Goal: Transaction & Acquisition: Book appointment/travel/reservation

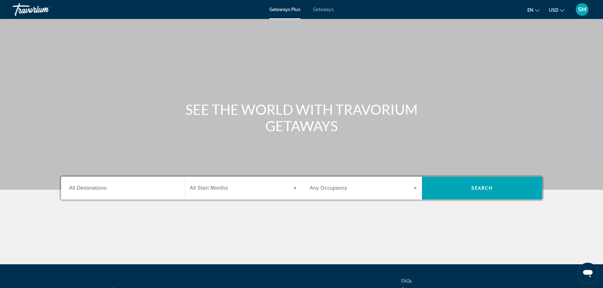
click at [90, 189] on span "All Destinations" at bounding box center [87, 187] width 37 height 5
click at [90, 189] on input "Destination All Destinations" at bounding box center [122, 189] width 107 height 8
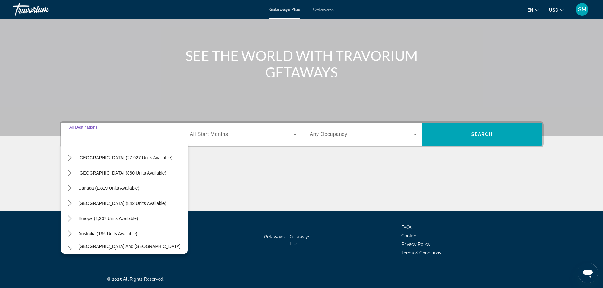
scroll to position [32, 0]
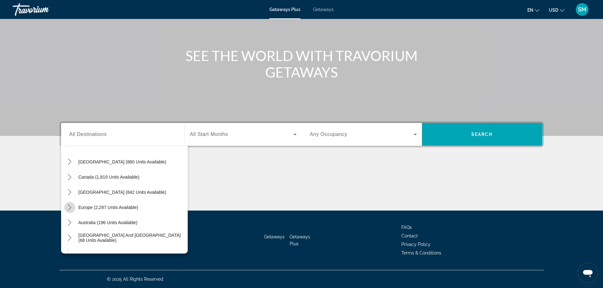
click at [70, 206] on icon "Toggle Europe (2,267 units available) submenu" at bounding box center [69, 207] width 6 height 6
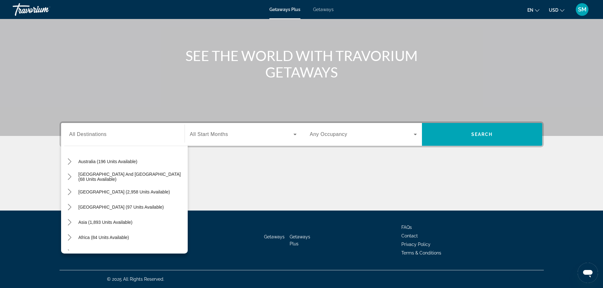
scroll to position [361, 0]
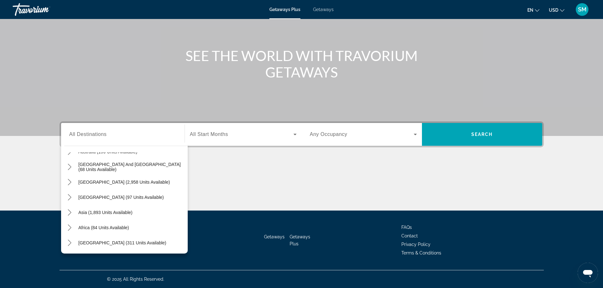
click at [47, 180] on div "Destination All Destinations All destinations [GEOGRAPHIC_DATA] (27,027 units a…" at bounding box center [301, 165] width 509 height 89
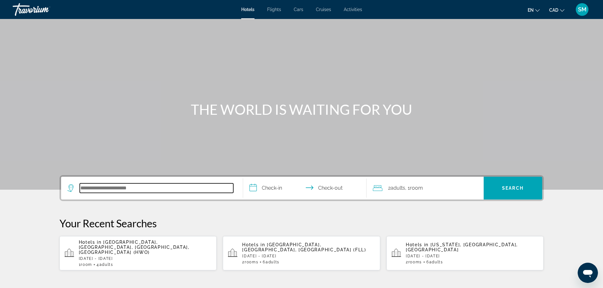
click at [117, 187] on input "Search hotel destination" at bounding box center [156, 187] width 153 height 9
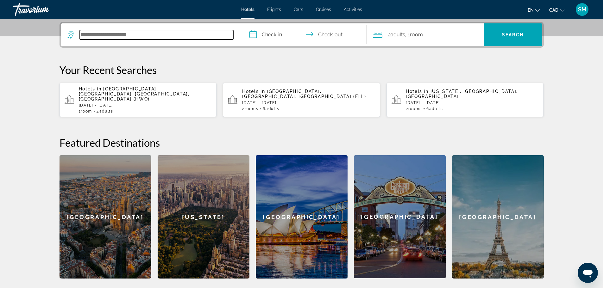
scroll to position [155, 0]
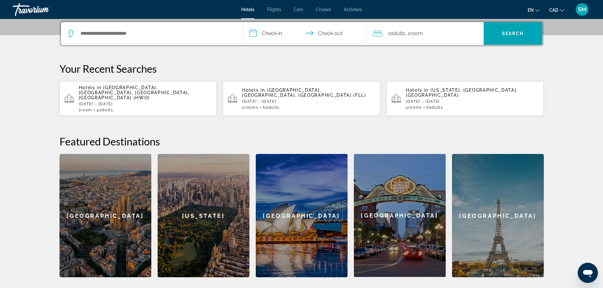
click at [478, 222] on div "Paris" at bounding box center [498, 215] width 92 height 123
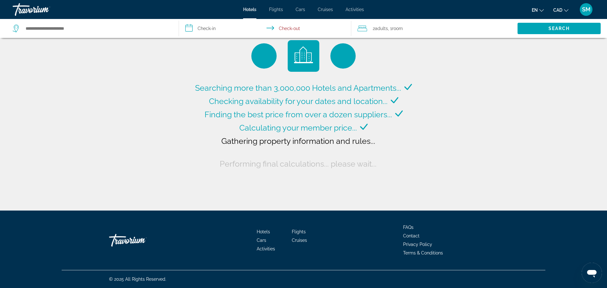
click at [567, 10] on icon "Change currency" at bounding box center [566, 10] width 4 height 4
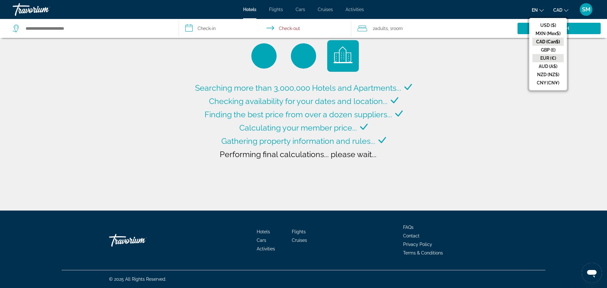
click at [548, 58] on button "EUR (€)" at bounding box center [548, 58] width 31 height 8
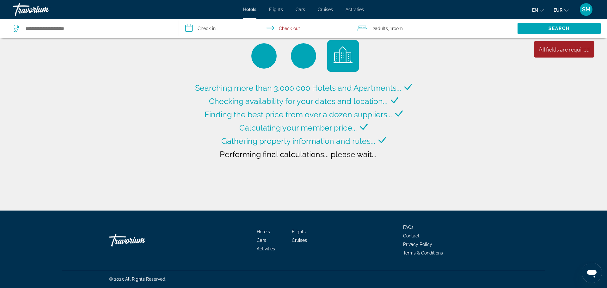
type input "**********"
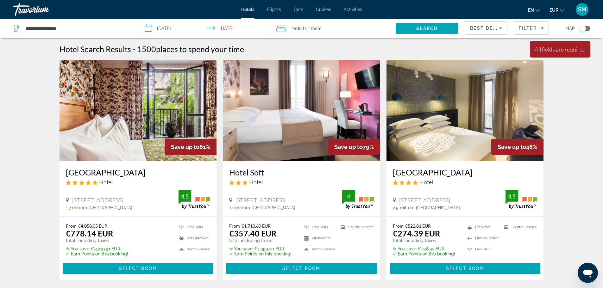
click at [176, 27] on input "**********" at bounding box center [205, 29] width 134 height 21
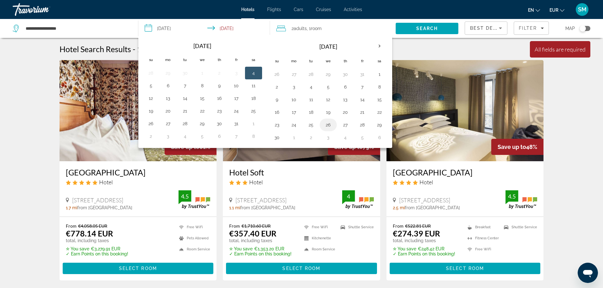
click at [329, 125] on button "26" at bounding box center [328, 125] width 10 height 9
click at [278, 137] on button "30" at bounding box center [277, 137] width 10 height 9
type input "**********"
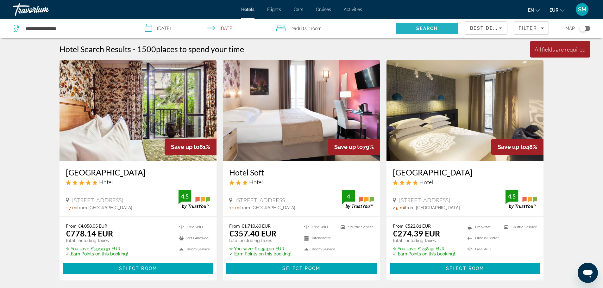
click at [414, 30] on span "Search" at bounding box center [426, 28] width 63 height 15
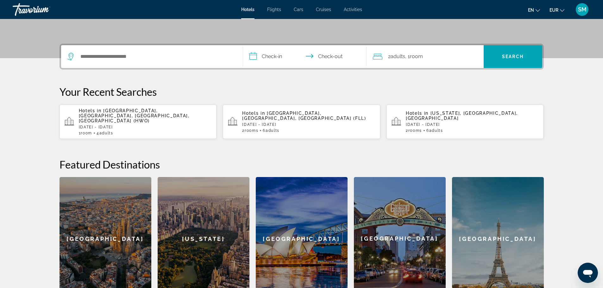
scroll to position [95, 0]
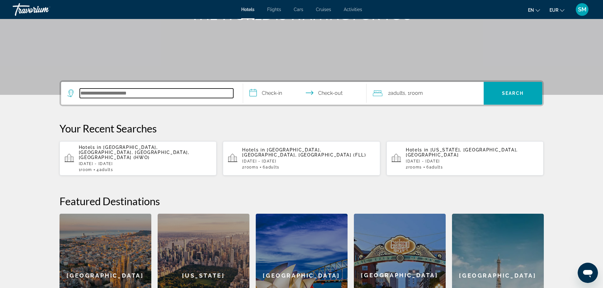
click at [151, 90] on input "Search hotel destination" at bounding box center [156, 93] width 153 height 9
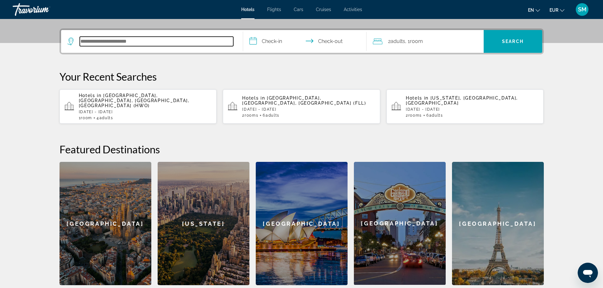
scroll to position [155, 0]
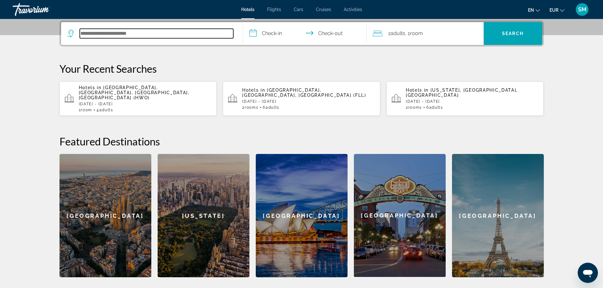
type input "*"
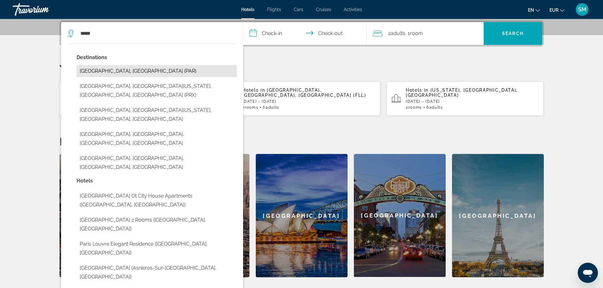
click at [101, 72] on button "Paris, France (PAR)" at bounding box center [157, 71] width 160 height 12
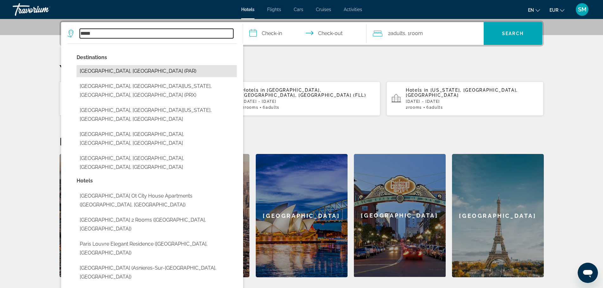
type input "**********"
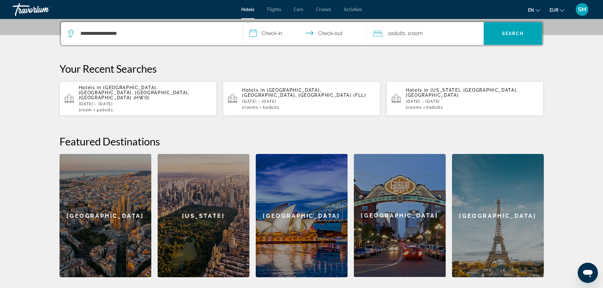
click at [250, 32] on input "**********" at bounding box center [306, 34] width 126 height 25
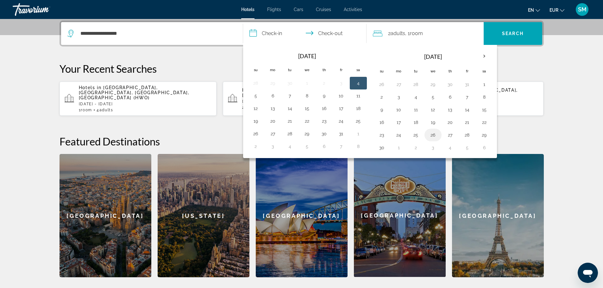
click at [432, 133] on button "26" at bounding box center [433, 135] width 10 height 9
click at [383, 149] on button "30" at bounding box center [381, 147] width 10 height 9
type input "**********"
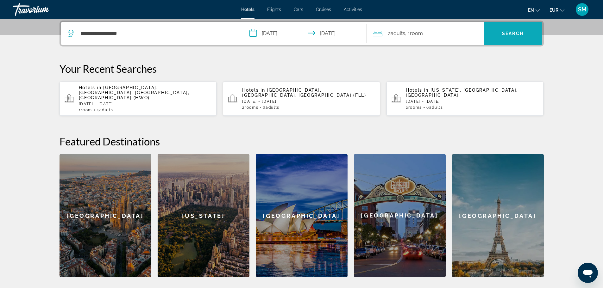
click at [511, 37] on span "Search" at bounding box center [512, 33] width 59 height 15
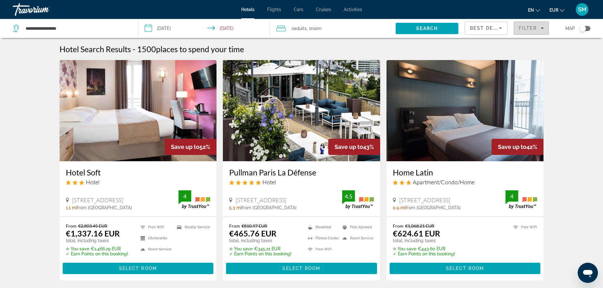
click at [542, 28] on icon "Filters" at bounding box center [542, 29] width 3 height 2
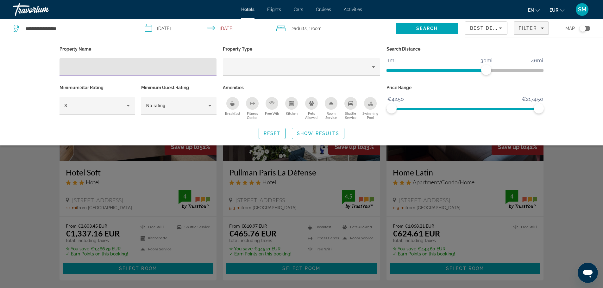
click at [581, 29] on div "Toggle map" at bounding box center [582, 28] width 6 height 6
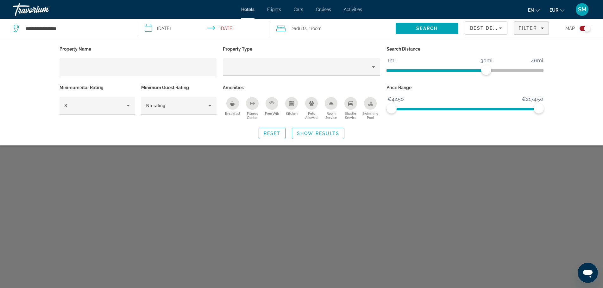
scroll to position [38, 0]
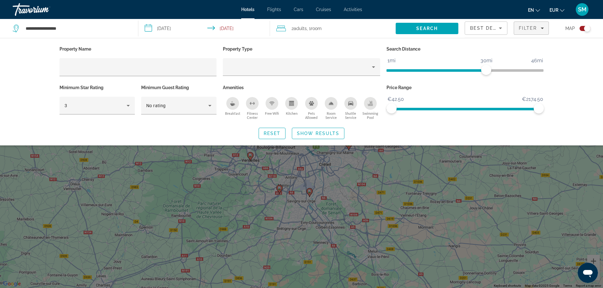
click at [347, 167] on div "Search widget" at bounding box center [301, 191] width 603 height 193
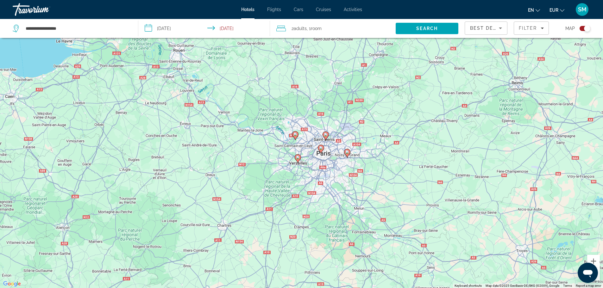
click at [589, 28] on div "Toggle map" at bounding box center [587, 28] width 6 height 6
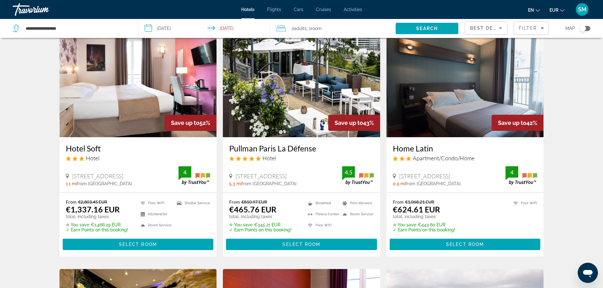
scroll to position [0, 0]
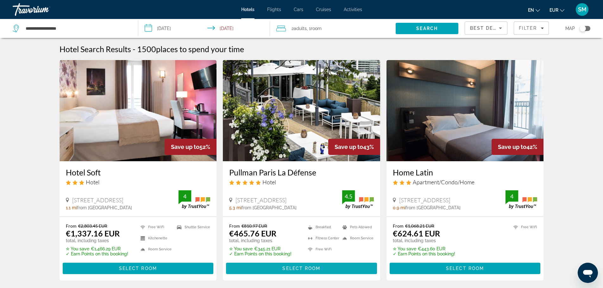
click at [308, 269] on span "Select Room" at bounding box center [301, 268] width 38 height 5
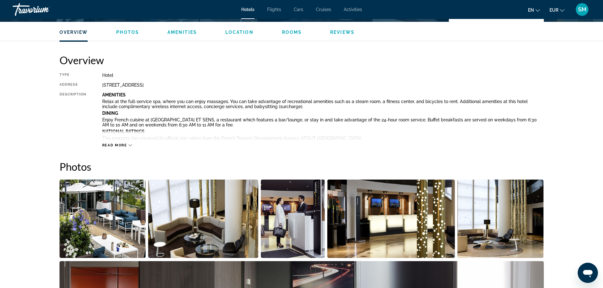
scroll to position [190, 0]
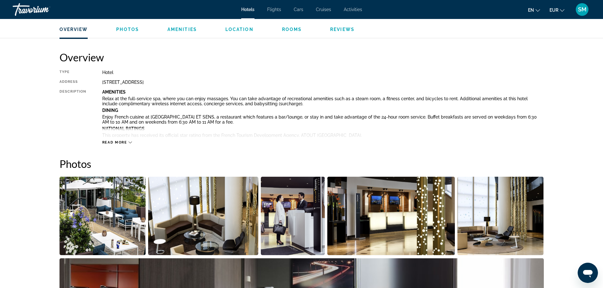
click at [124, 206] on img "Open full-screen image slider" at bounding box center [102, 216] width 86 height 78
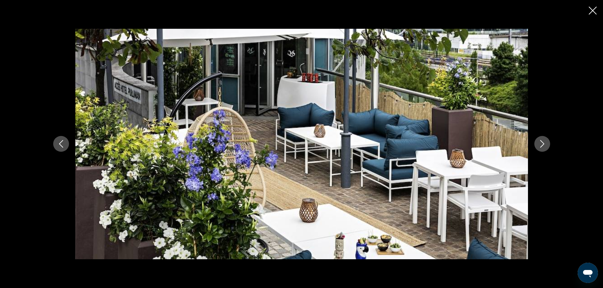
click at [544, 139] on button "Next image" at bounding box center [542, 144] width 16 height 16
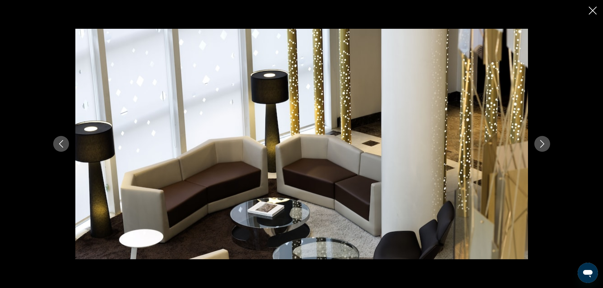
click at [544, 139] on button "Next image" at bounding box center [542, 144] width 16 height 16
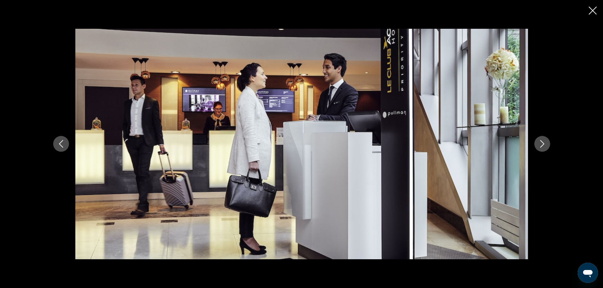
click at [544, 139] on button "Next image" at bounding box center [542, 144] width 16 height 16
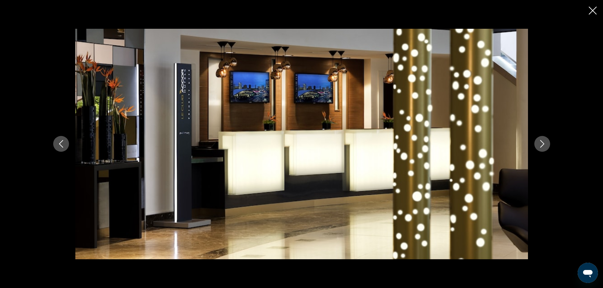
click at [544, 139] on button "Next image" at bounding box center [542, 144] width 16 height 16
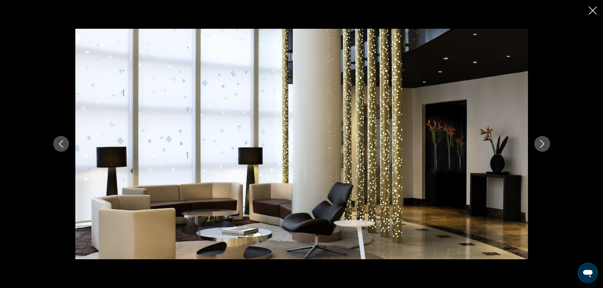
click at [544, 139] on button "Next image" at bounding box center [542, 144] width 16 height 16
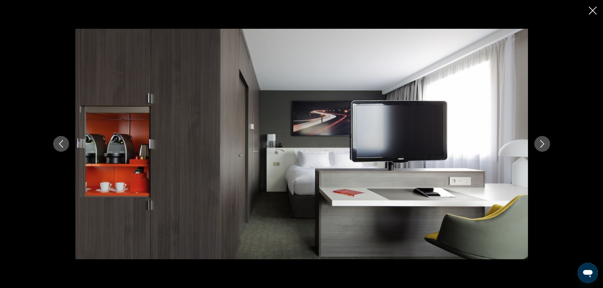
click at [544, 139] on button "Next image" at bounding box center [542, 144] width 16 height 16
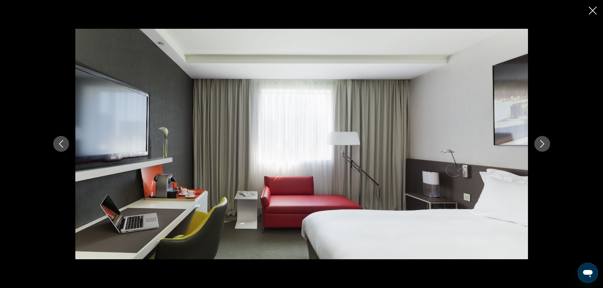
click at [544, 139] on button "Next image" at bounding box center [542, 144] width 16 height 16
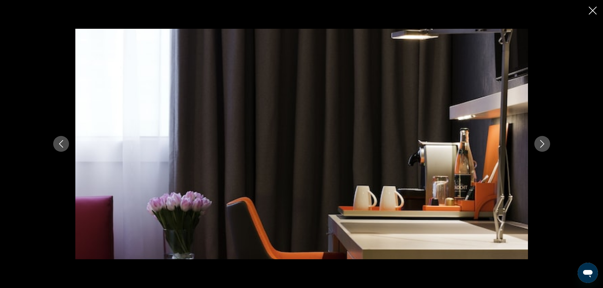
click at [544, 139] on button "Next image" at bounding box center [542, 144] width 16 height 16
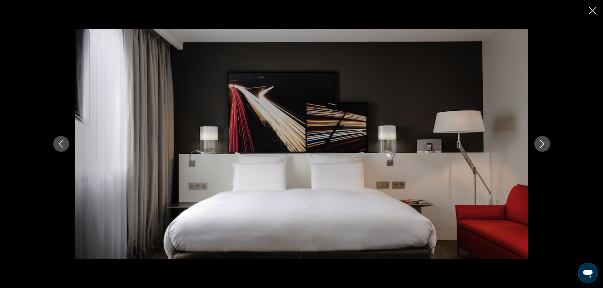
click at [544, 139] on button "Next image" at bounding box center [542, 144] width 16 height 16
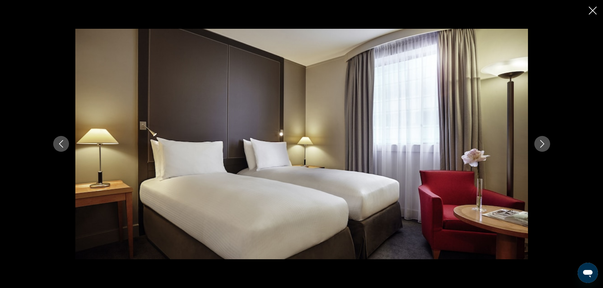
click at [544, 139] on button "Next image" at bounding box center [542, 144] width 16 height 16
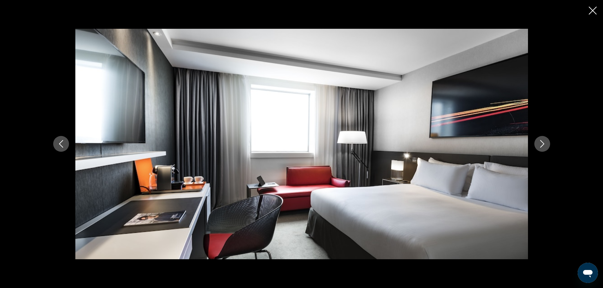
click at [542, 147] on icon "Next image" at bounding box center [542, 144] width 8 height 8
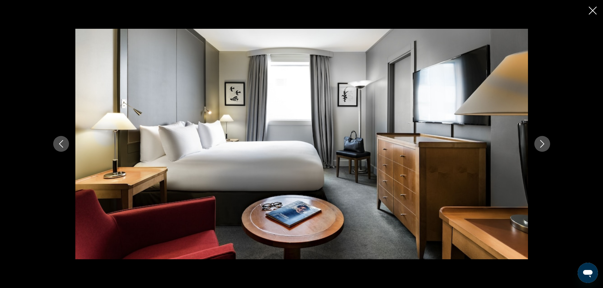
click at [61, 144] on icon "Previous image" at bounding box center [61, 144] width 8 height 8
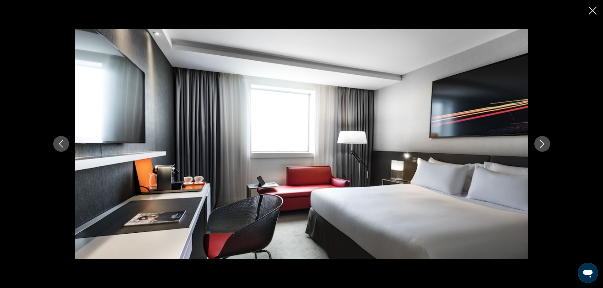
click at [542, 145] on icon "Next image" at bounding box center [542, 144] width 8 height 8
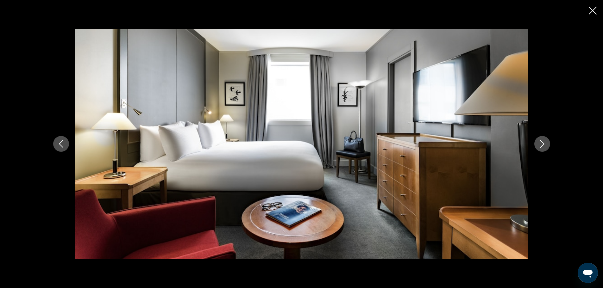
click at [542, 145] on icon "Next image" at bounding box center [542, 144] width 8 height 8
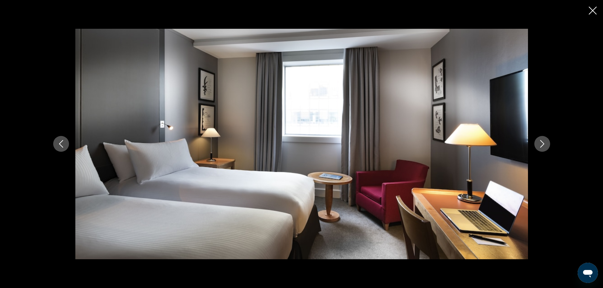
click at [542, 145] on icon "Next image" at bounding box center [542, 144] width 8 height 8
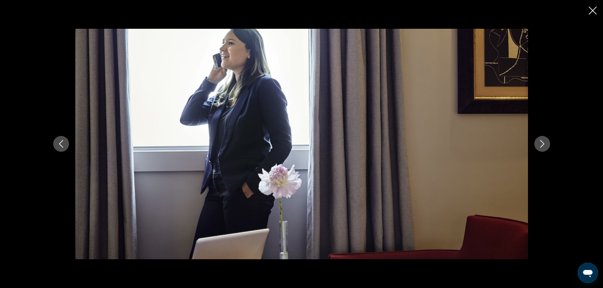
click at [542, 145] on icon "Next image" at bounding box center [542, 144] width 8 height 8
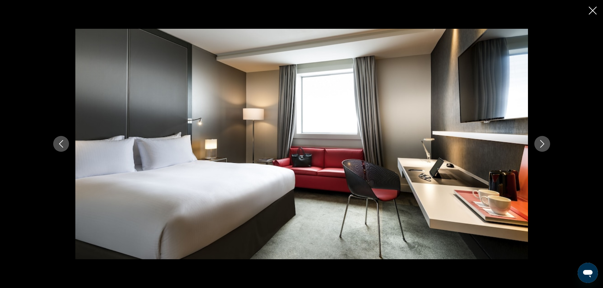
click at [542, 145] on icon "Next image" at bounding box center [542, 144] width 8 height 8
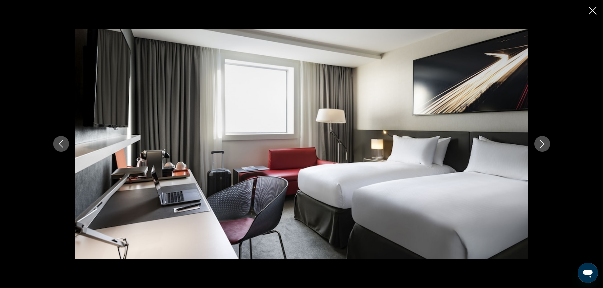
click at [542, 145] on icon "Next image" at bounding box center [542, 144] width 8 height 8
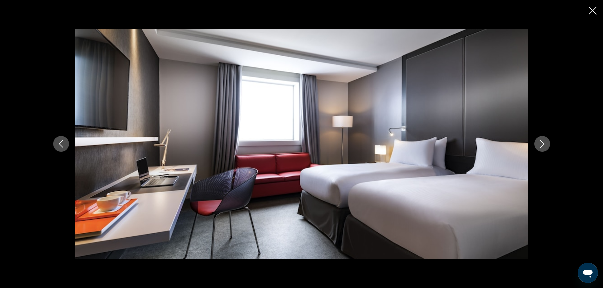
click at [542, 145] on icon "Next image" at bounding box center [542, 144] width 8 height 8
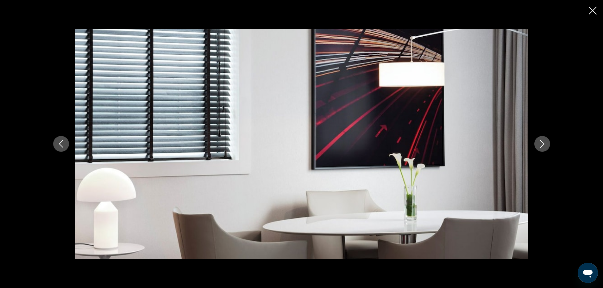
click at [542, 145] on icon "Next image" at bounding box center [542, 144] width 8 height 8
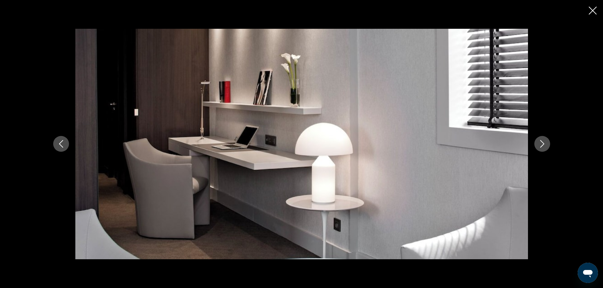
click at [542, 145] on icon "Next image" at bounding box center [542, 144] width 8 height 8
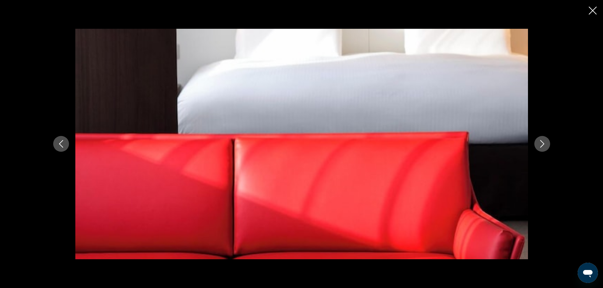
click at [542, 145] on icon "Next image" at bounding box center [542, 144] width 8 height 8
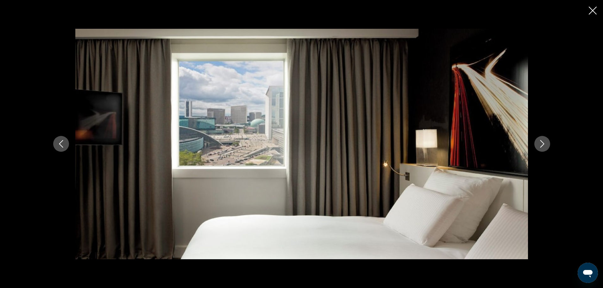
click at [542, 145] on icon "Next image" at bounding box center [542, 144] width 8 height 8
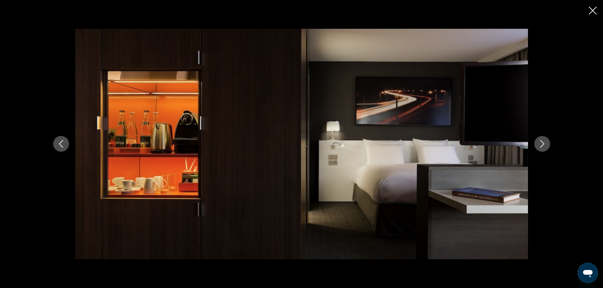
click at [542, 145] on icon "Next image" at bounding box center [542, 144] width 8 height 8
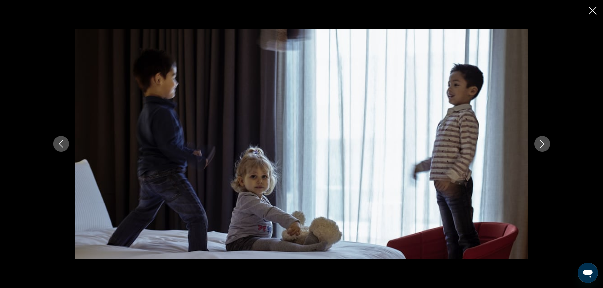
click at [542, 145] on icon "Next image" at bounding box center [542, 144] width 8 height 8
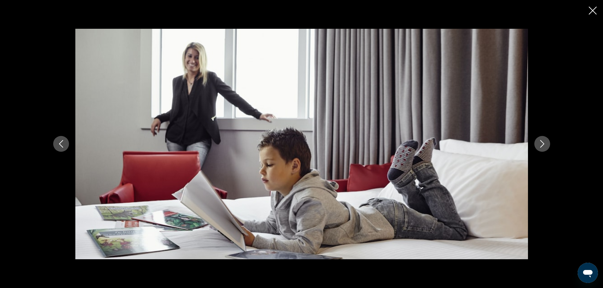
click at [593, 10] on icon "Close slideshow" at bounding box center [592, 11] width 8 height 8
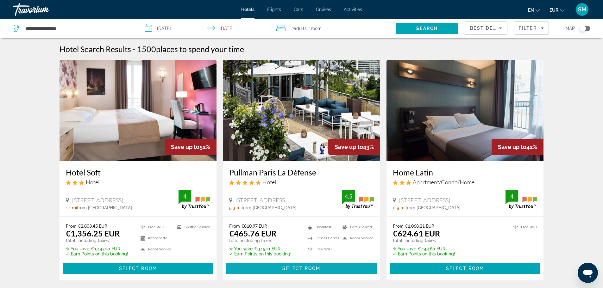
click at [317, 266] on span "Main content" at bounding box center [301, 268] width 151 height 15
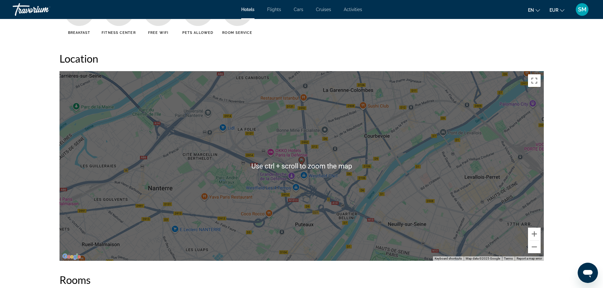
scroll to position [569, 0]
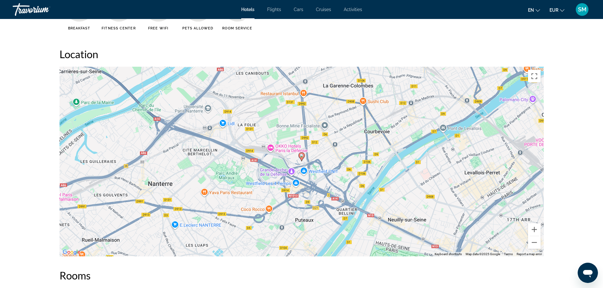
click at [396, 281] on h2 "Rooms" at bounding box center [301, 275] width 484 height 13
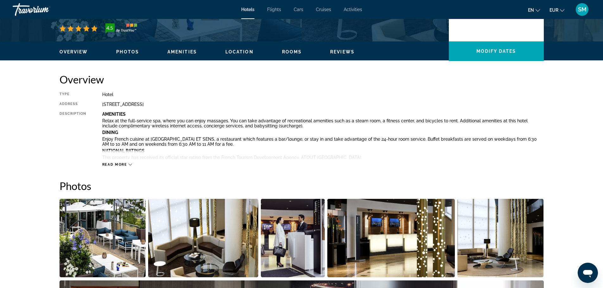
scroll to position [158, 0]
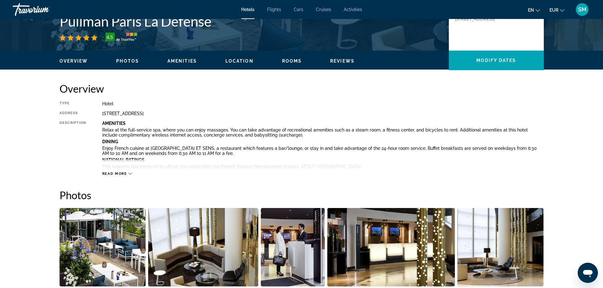
click at [537, 11] on icon "Change language" at bounding box center [537, 10] width 4 height 4
click at [521, 65] on button "русский" at bounding box center [521, 66] width 28 height 8
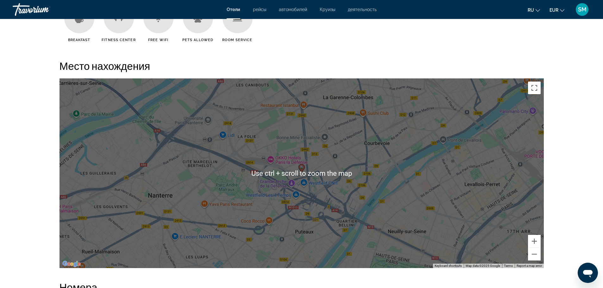
scroll to position [569, 0]
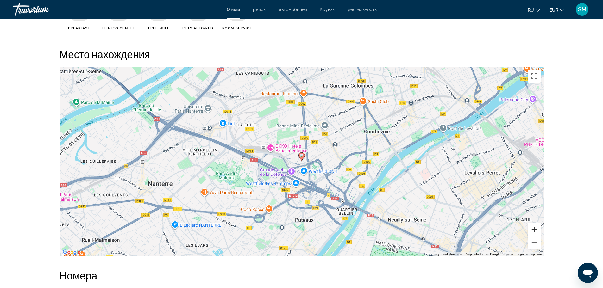
click at [534, 230] on button "Zoom in" at bounding box center [534, 229] width 13 height 13
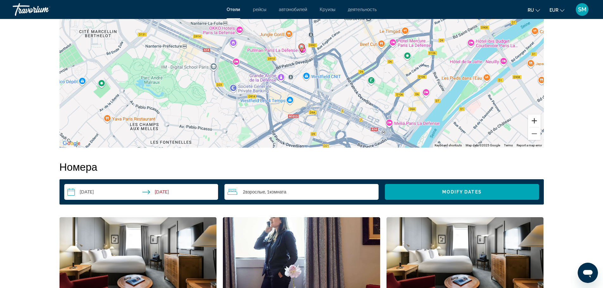
scroll to position [633, 0]
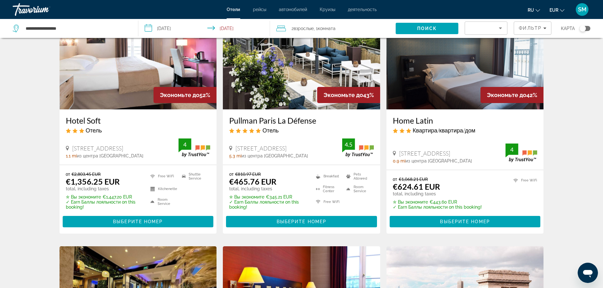
scroll to position [63, 0]
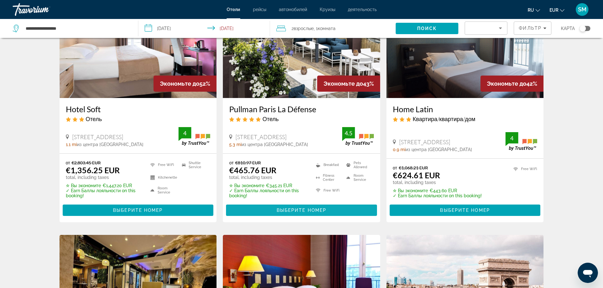
click at [282, 212] on span "Выберите номер" at bounding box center [301, 210] width 50 height 5
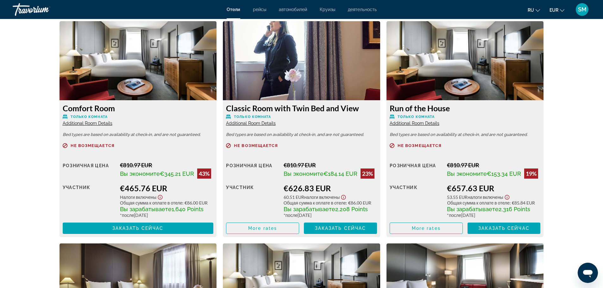
scroll to position [886, 0]
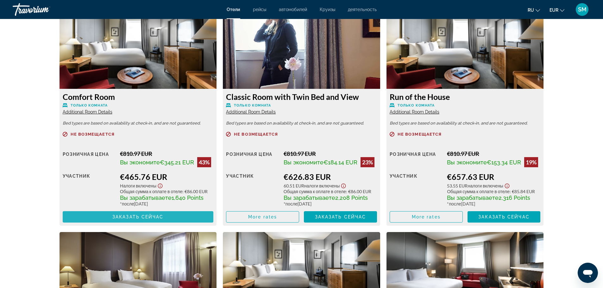
click at [162, 217] on span "Заказать сейчас" at bounding box center [137, 216] width 51 height 5
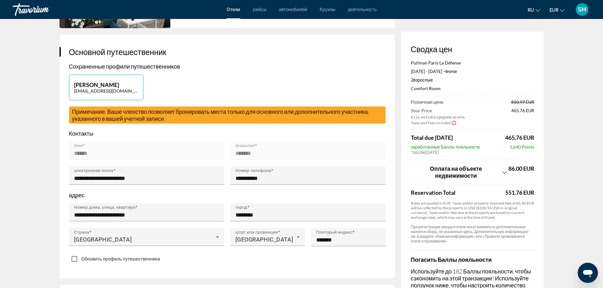
scroll to position [127, 0]
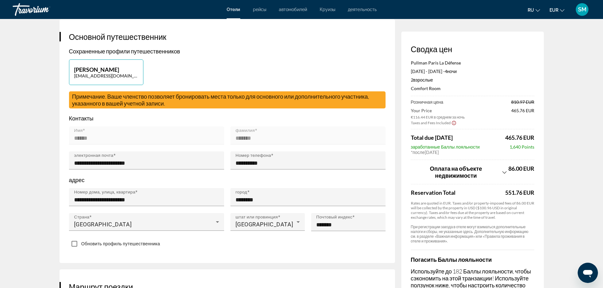
click at [504, 174] on icon "Show Taxes and Fees breakdown" at bounding box center [504, 172] width 4 height 5
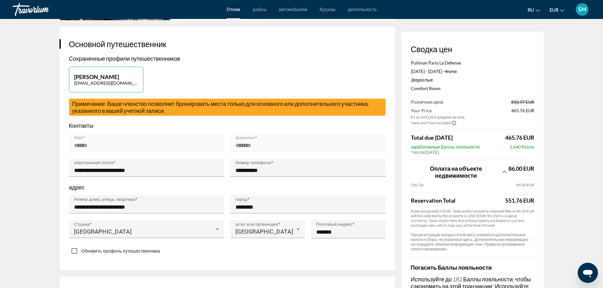
scroll to position [116, 0]
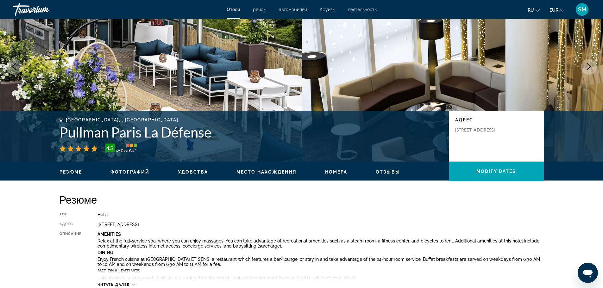
scroll to position [63, 0]
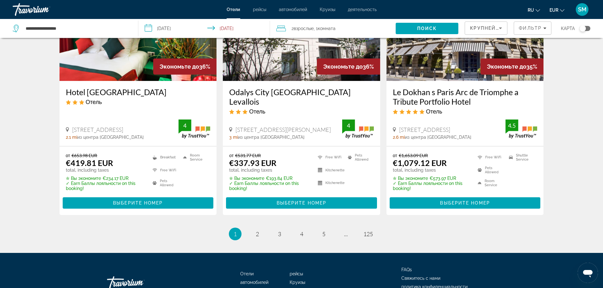
scroll to position [791, 0]
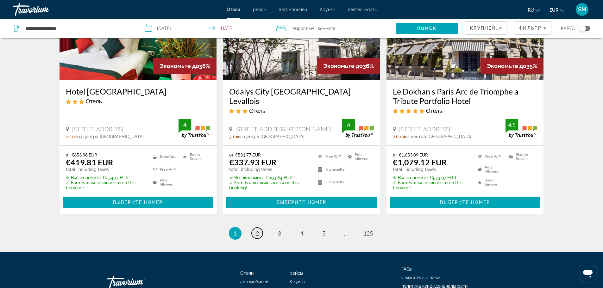
click at [258, 232] on span "2" at bounding box center [257, 233] width 3 height 7
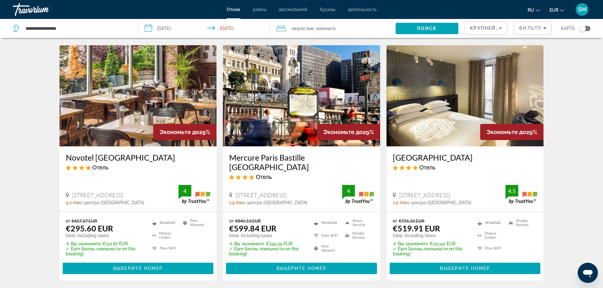
scroll to position [759, 0]
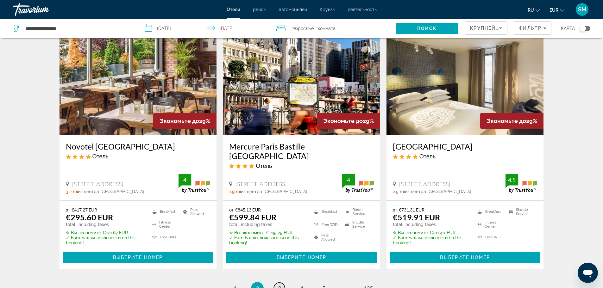
click at [282, 283] on link "page 3" at bounding box center [279, 288] width 11 height 11
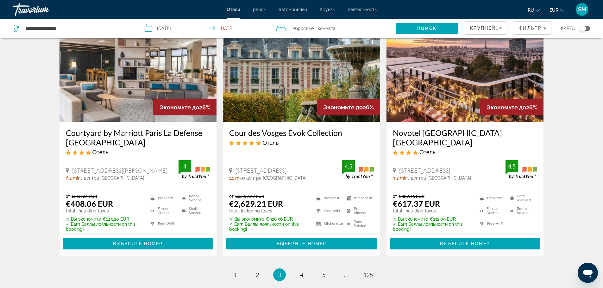
scroll to position [791, 0]
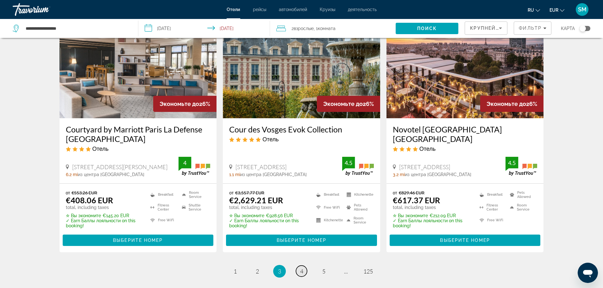
click at [304, 266] on link "page 4" at bounding box center [301, 271] width 11 height 11
